Goal: Check status

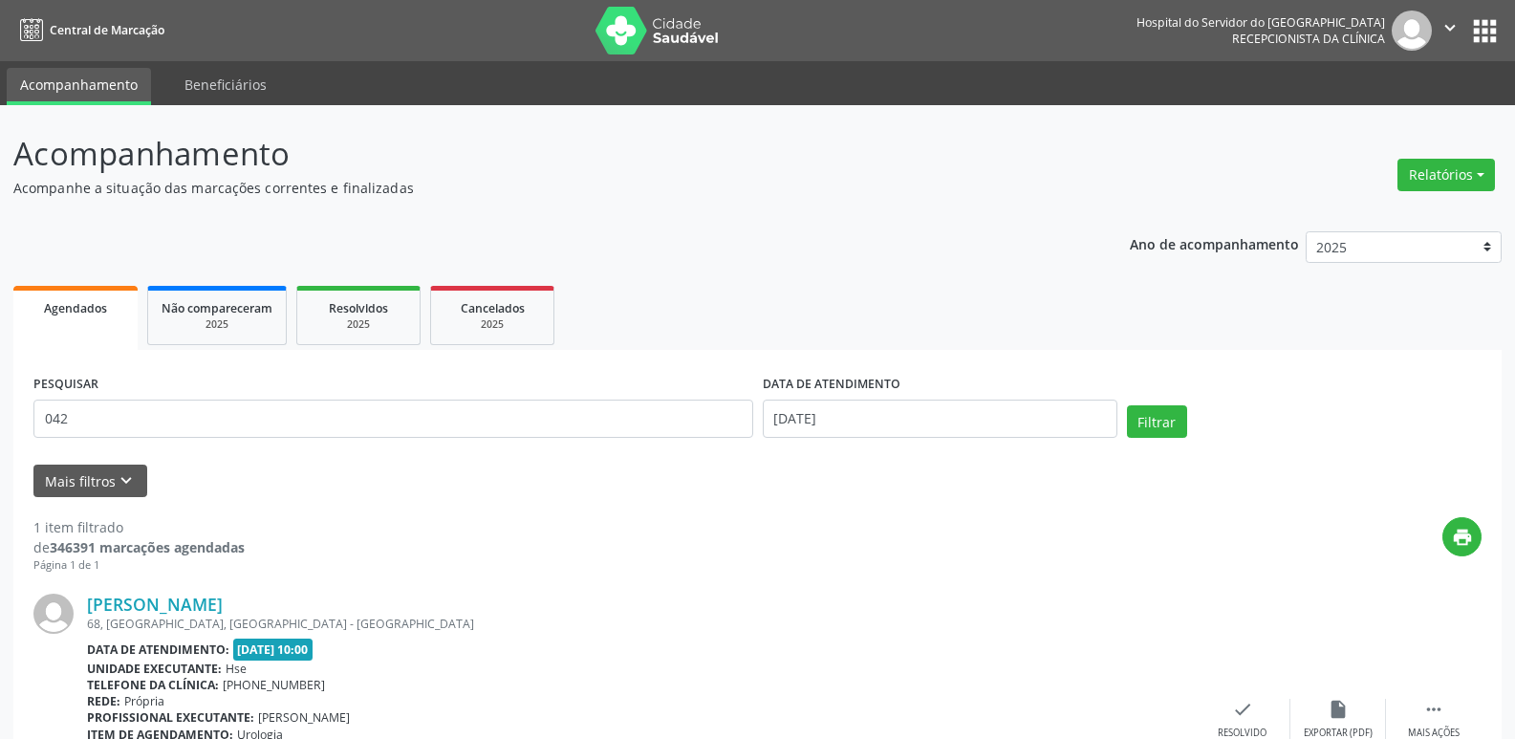
scroll to position [160, 0]
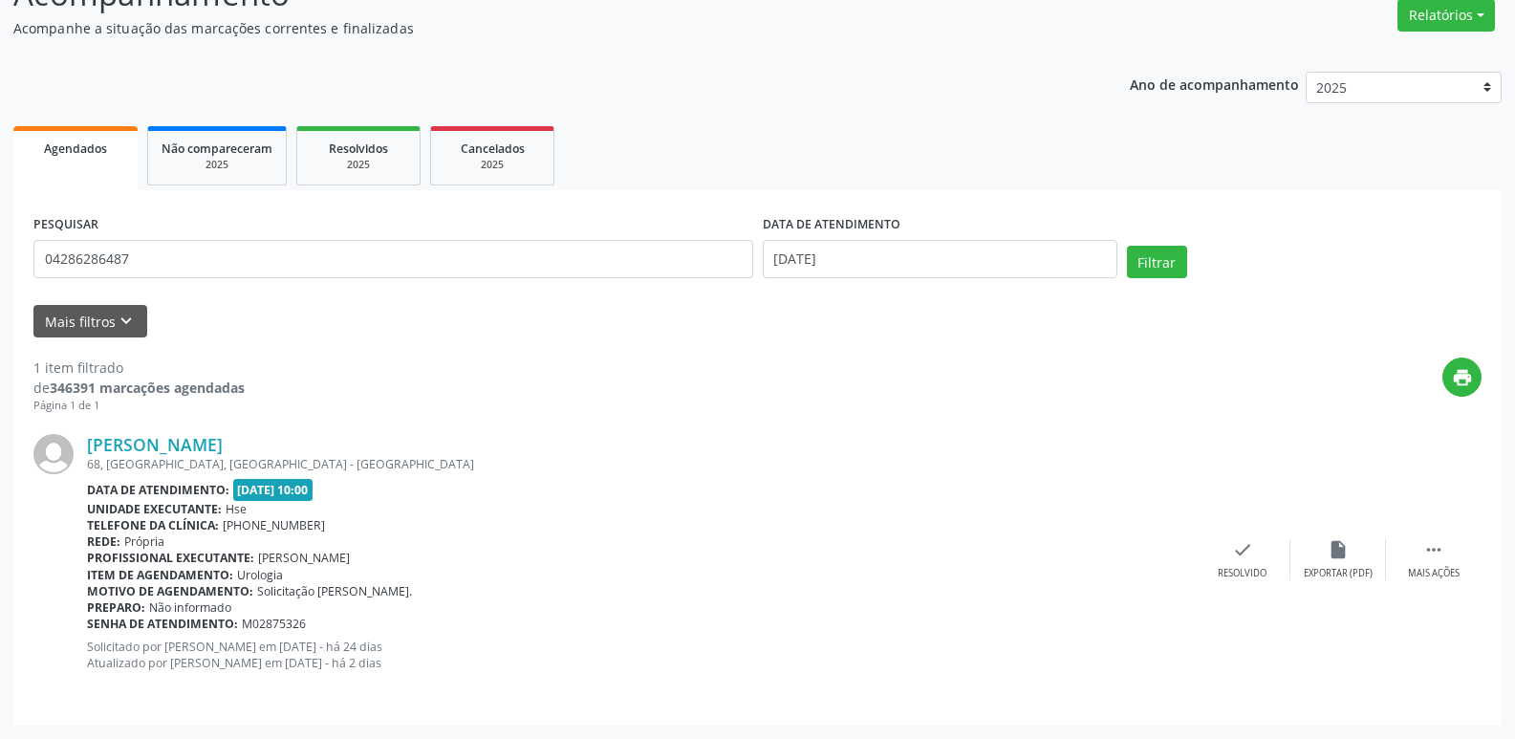
type input "04286286487"
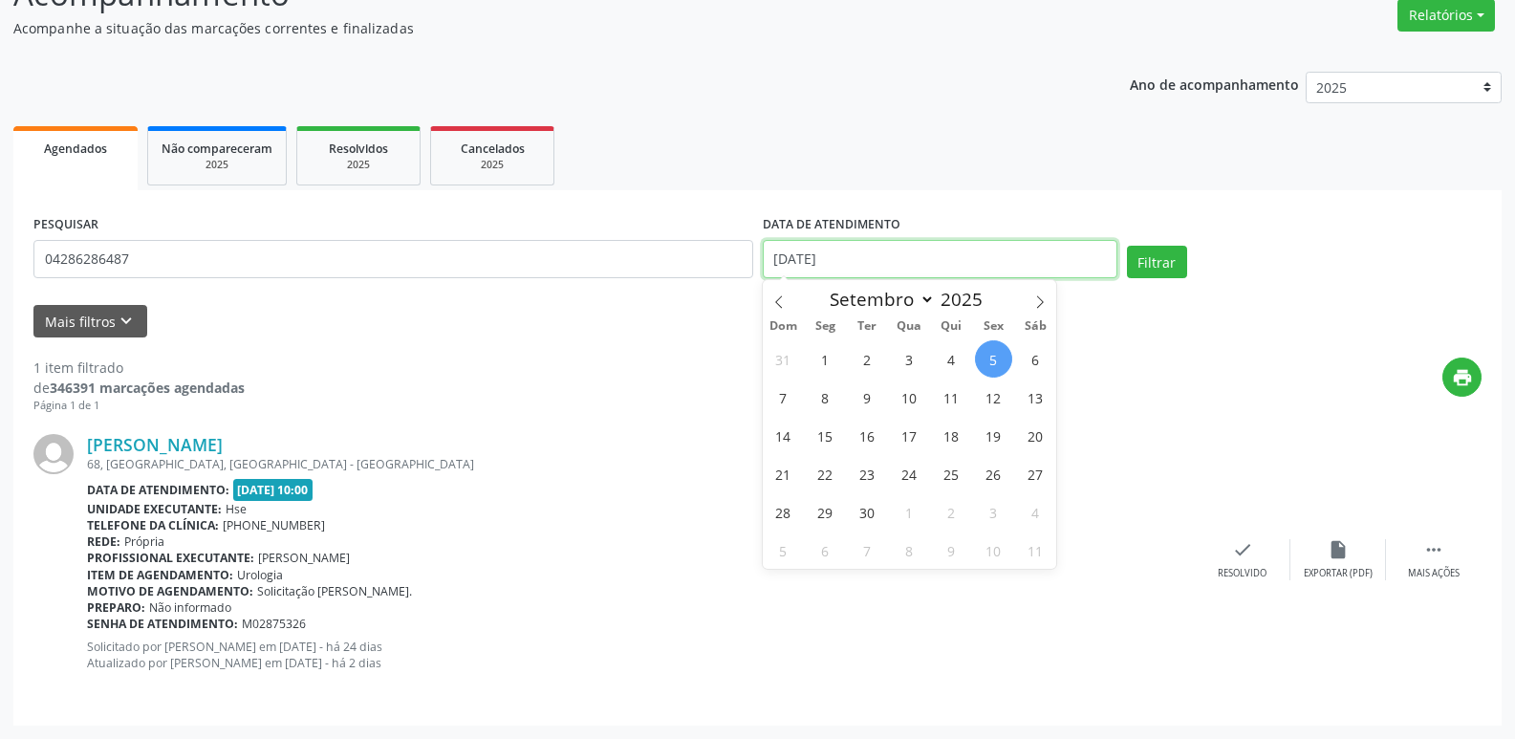
drag, startPoint x: 885, startPoint y: 251, endPoint x: 411, endPoint y: 333, distance: 481.1
click at [418, 332] on form "PESQUISAR 04286286487 DATA DE ATENDIMENTO [DATE] Filtrar UNIDADE EXECUTANTE Sel…" at bounding box center [757, 273] width 1448 height 127
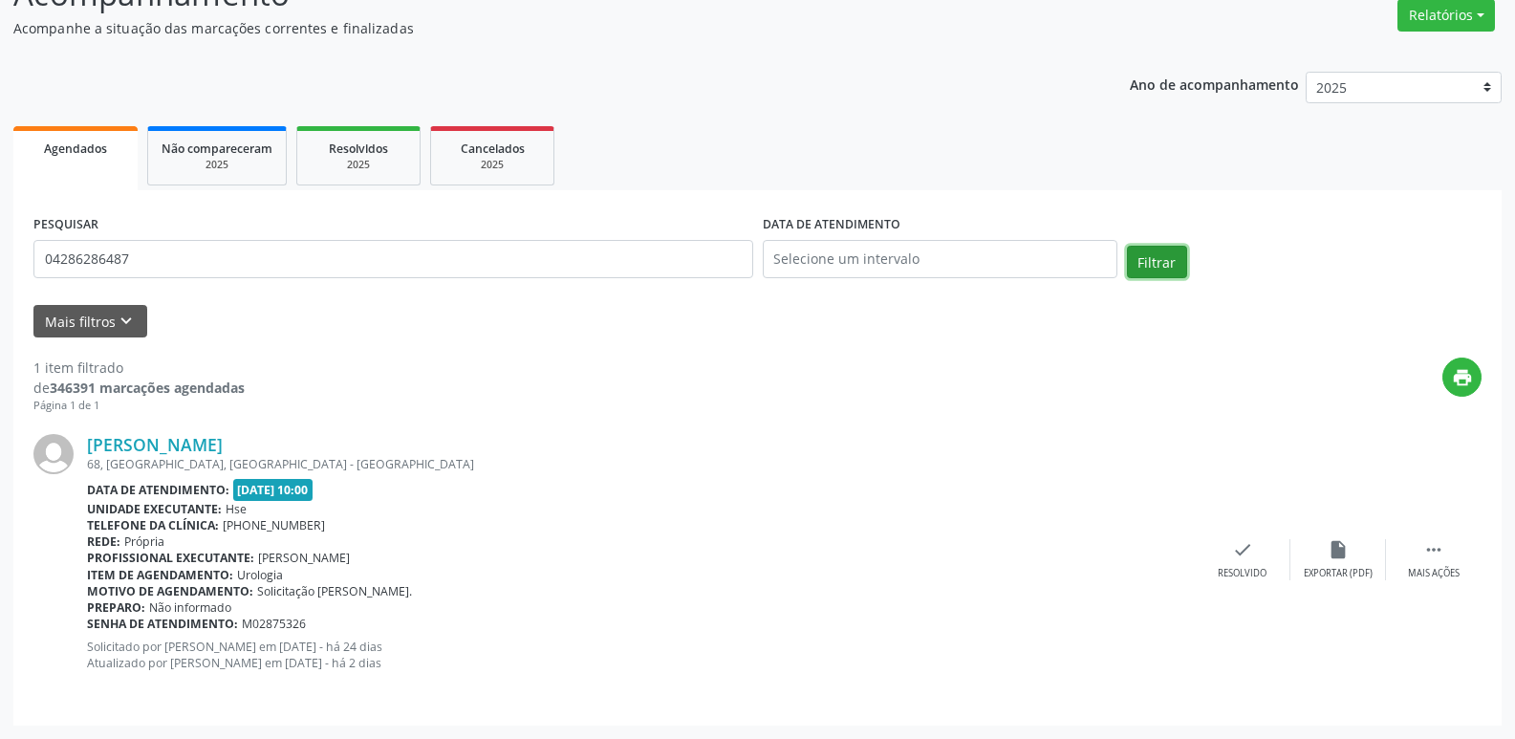
click at [1176, 261] on button "Filtrar" at bounding box center [1157, 262] width 60 height 33
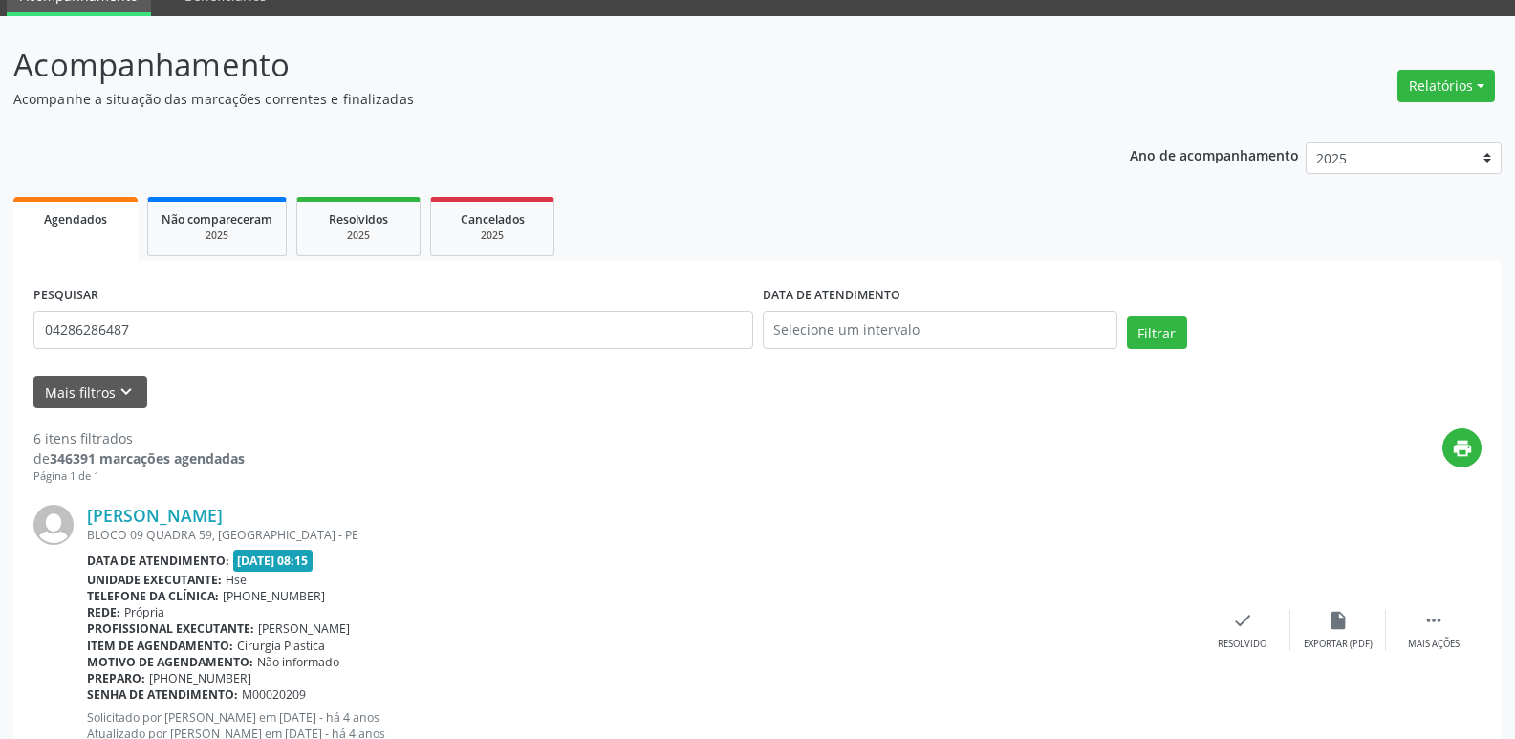
scroll to position [0, 0]
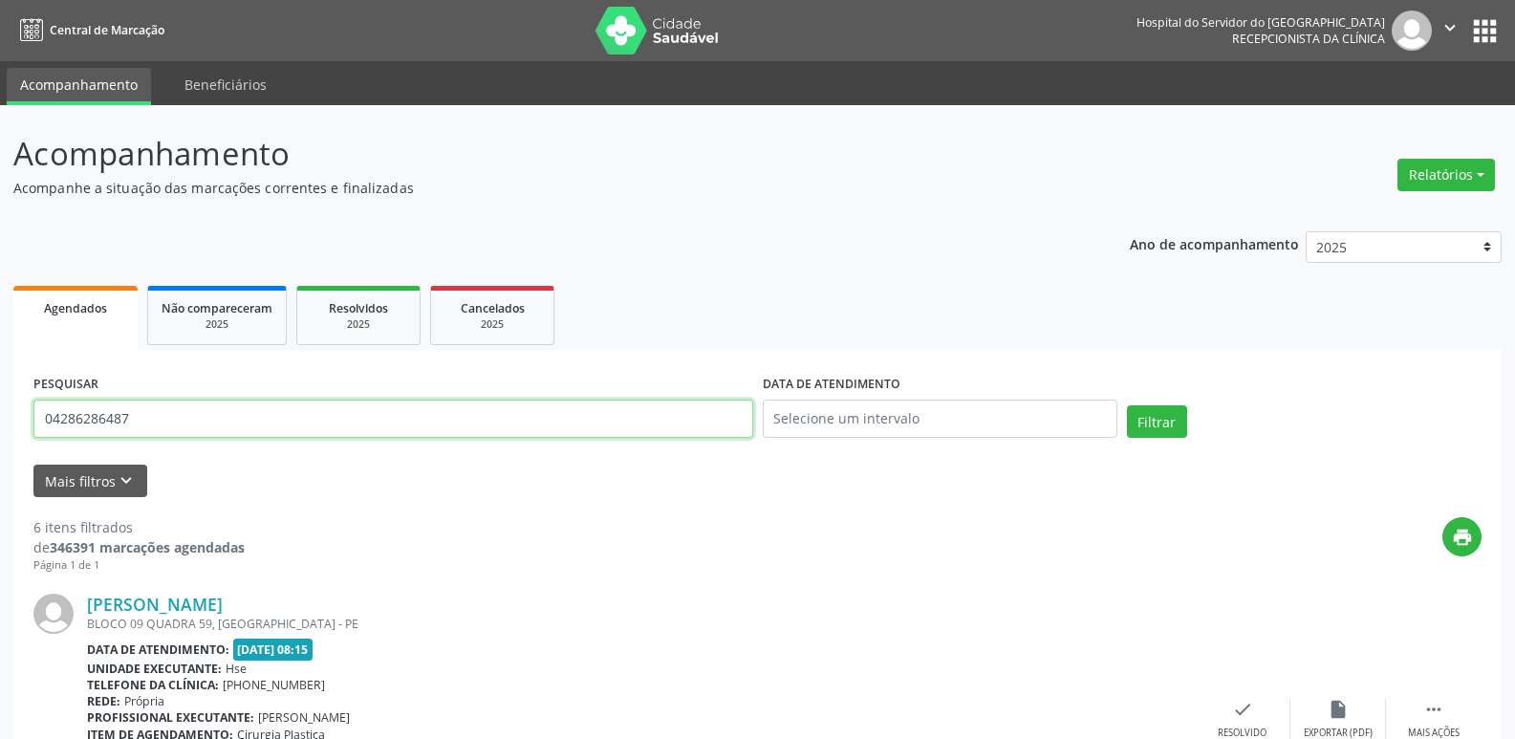
drag, startPoint x: 185, startPoint y: 420, endPoint x: 0, endPoint y: 445, distance: 186.2
type input "45887802472"
click at [1168, 430] on button "Filtrar" at bounding box center [1157, 421] width 60 height 33
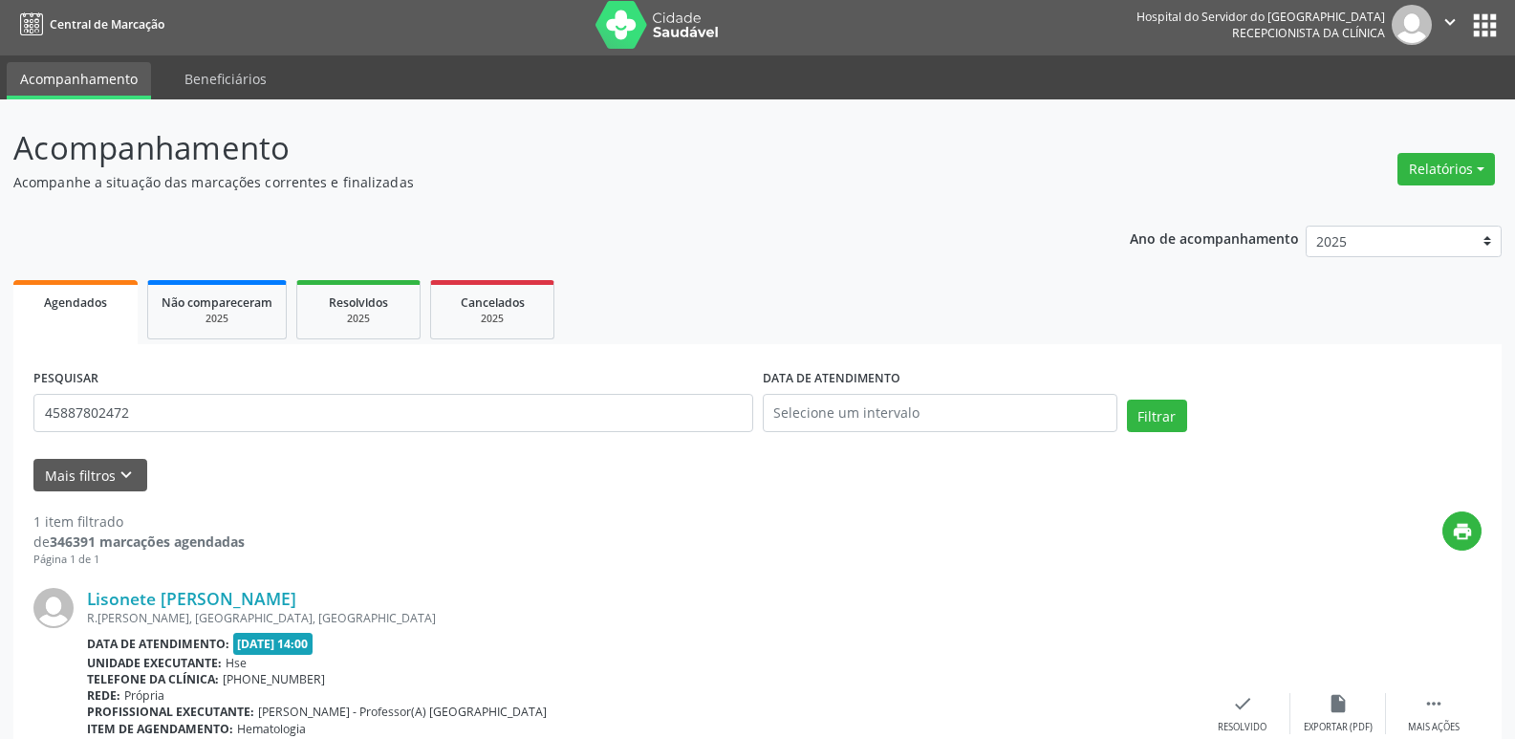
scroll to position [160, 0]
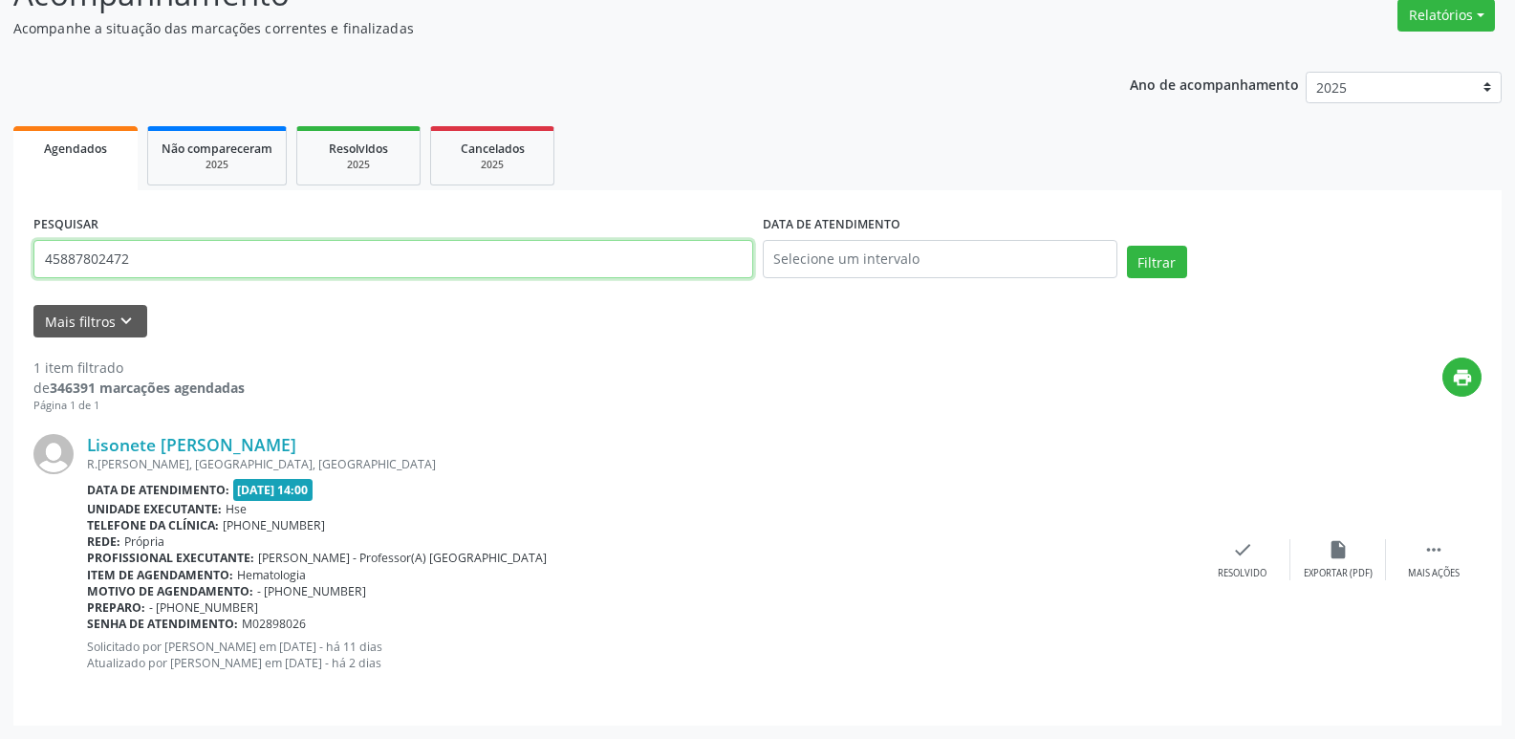
drag, startPoint x: 141, startPoint y: 268, endPoint x: 0, endPoint y: 265, distance: 141.5
click at [0, 265] on div "Acompanhamento Acompanhe a situação das marcações correntes e finalizadas Relat…" at bounding box center [757, 343] width 1515 height 794
type input "[DATE]"
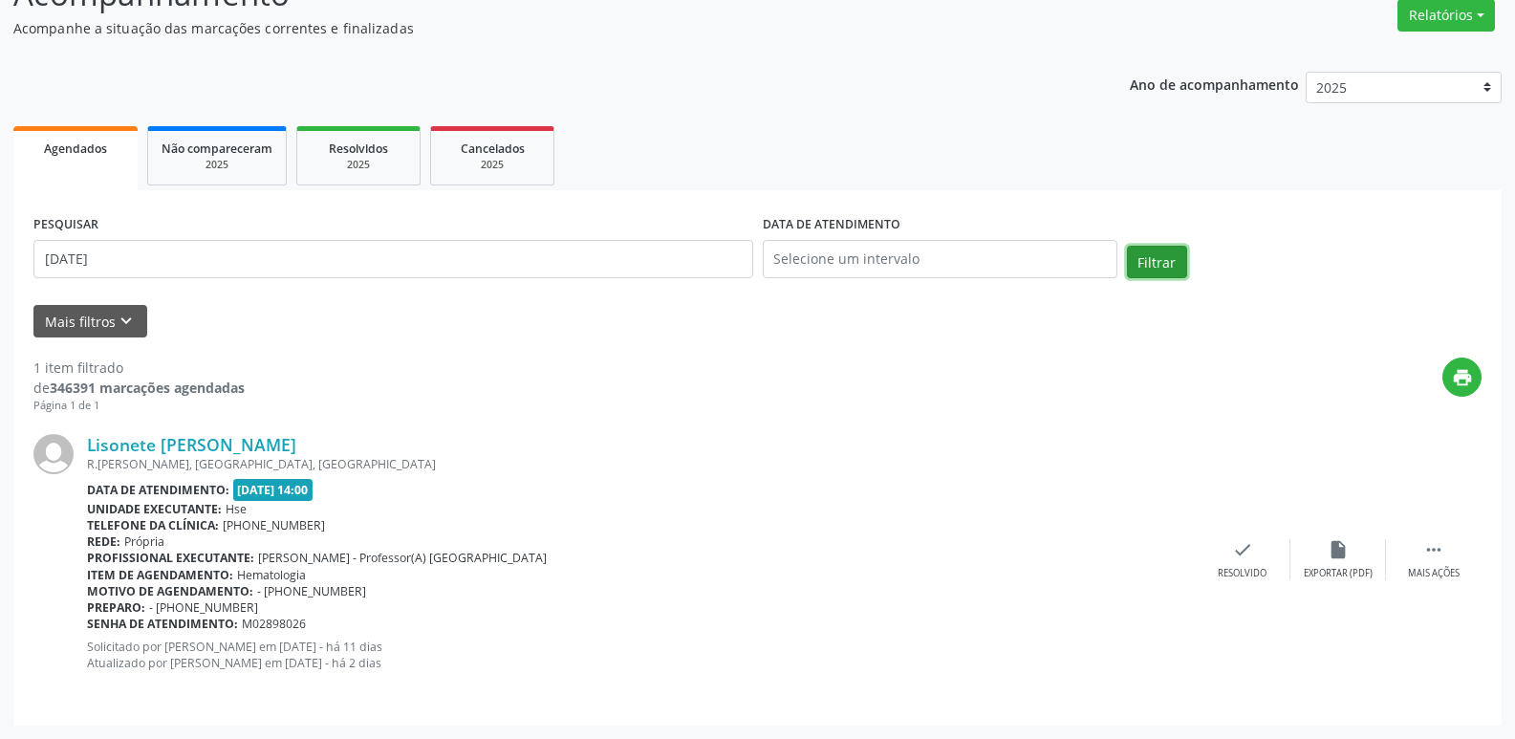
click at [1160, 266] on button "Filtrar" at bounding box center [1157, 262] width 60 height 33
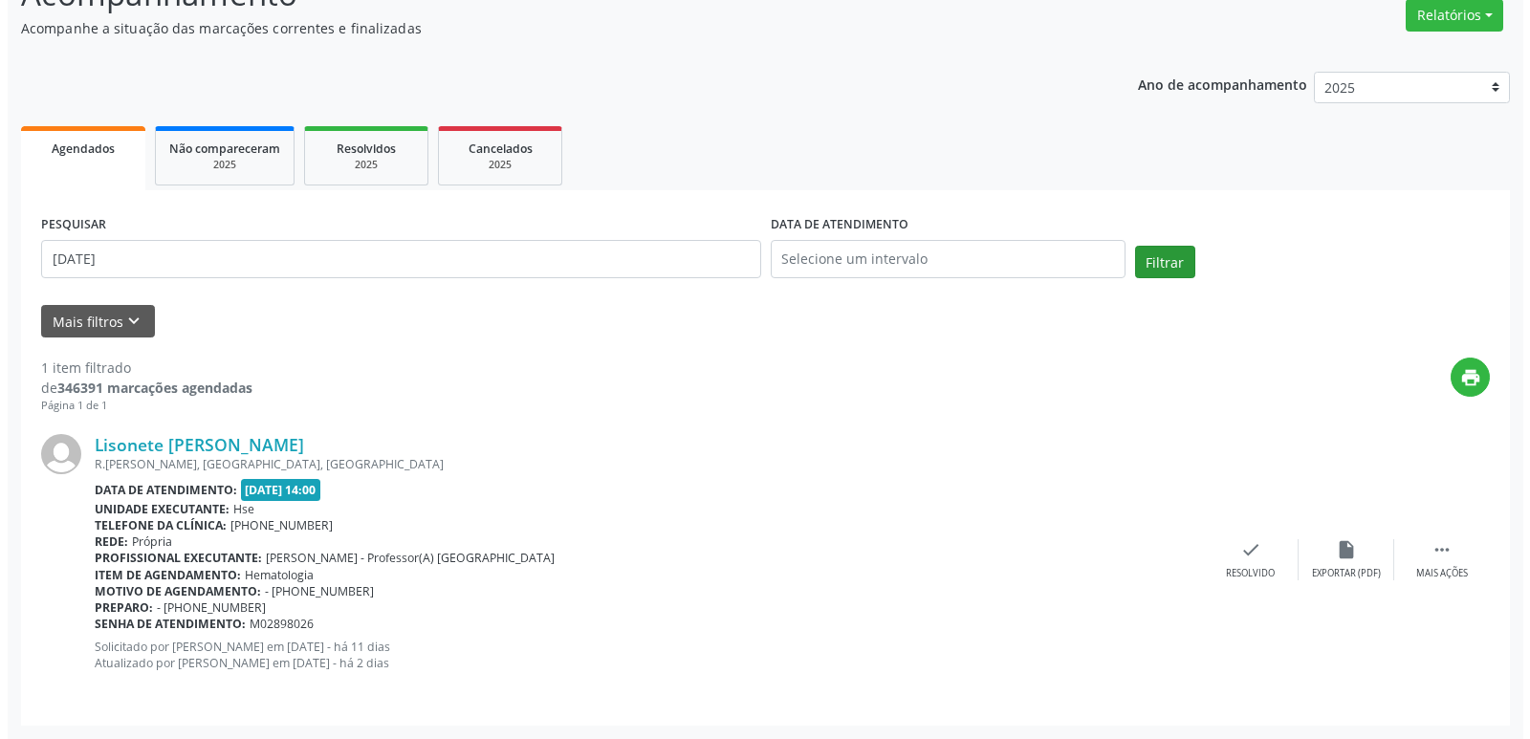
scroll to position [0, 0]
